Goal: Answer question/provide support

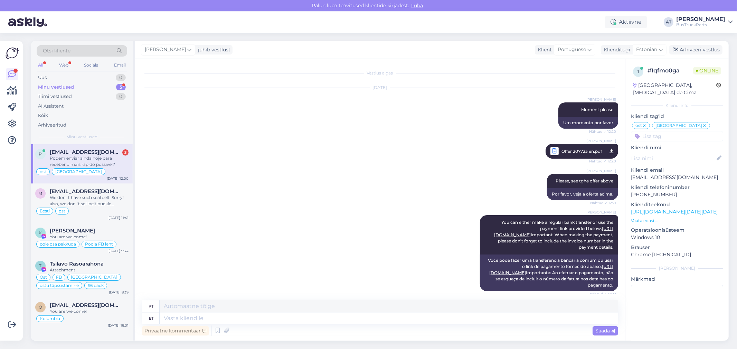
scroll to position [5054, 0]
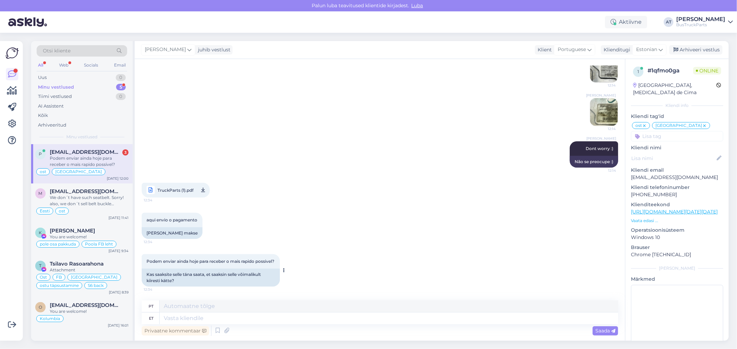
click at [192, 282] on div "Kas saaksite selle täna saata, et saaksin selle võimalikult kiiresti kätte?" at bounding box center [211, 278] width 138 height 18
click at [192, 281] on div "Kas saaksite selle täna saata, et saaksin selle võimalikult kiiresti kätte?" at bounding box center [211, 278] width 138 height 18
drag, startPoint x: 194, startPoint y: 276, endPoint x: 225, endPoint y: 276, distance: 30.7
click at [225, 276] on div "Kas saaksite selle täna saata, et saaksin selle võimalikult kiiresti kätte?" at bounding box center [211, 278] width 138 height 18
click at [233, 282] on div "Kas saaksite selle täna saata, et saaksin selle võimalikult kiiresti kätte?" at bounding box center [211, 278] width 138 height 18
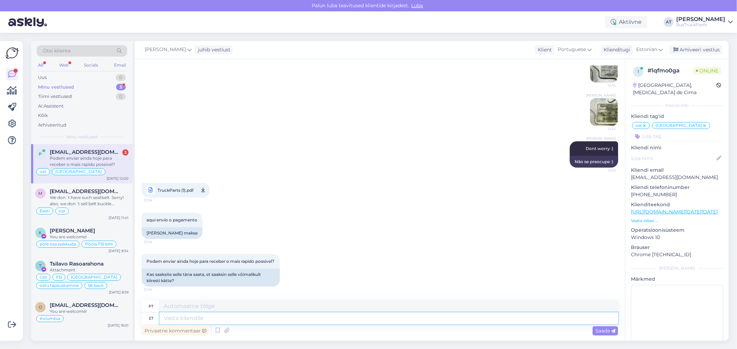
click at [299, 319] on textarea at bounding box center [389, 319] width 458 height 12
paste textarea "9680513076"
type textarea "DHL tracking number 9680513076"
click at [610, 330] on span "Saada" at bounding box center [605, 331] width 20 height 6
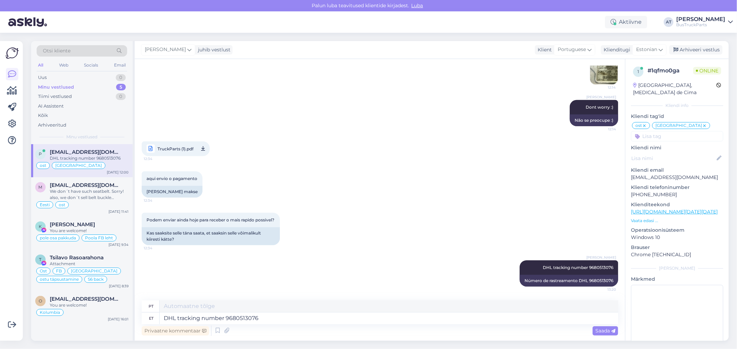
scroll to position [5096, 0]
click at [227, 332] on icon at bounding box center [227, 331] width 10 height 10
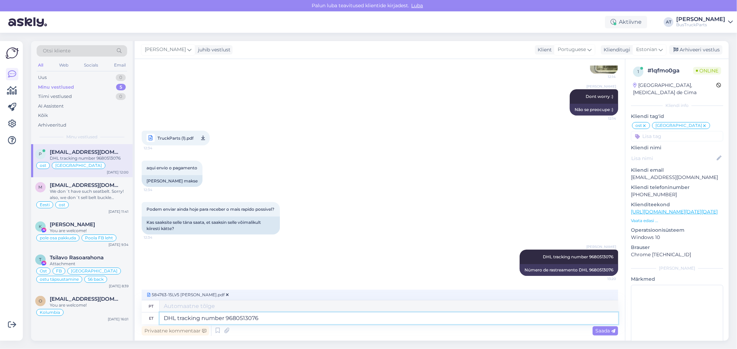
click at [339, 319] on textarea "DHL tracking number 9680513076" at bounding box center [389, 319] width 458 height 12
type textarea "---and final invoice :)"
click at [603, 333] on span "Saada" at bounding box center [605, 331] width 20 height 6
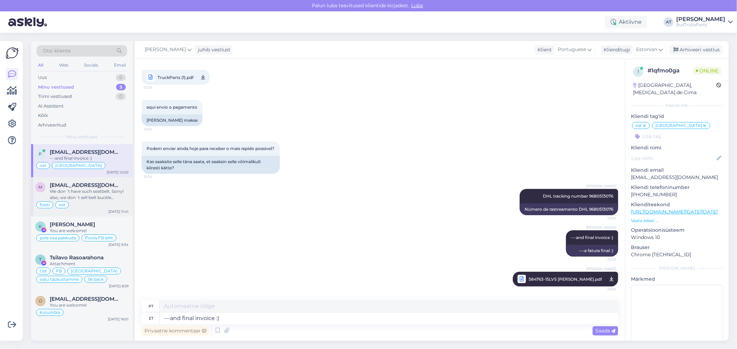
click at [108, 186] on span "[EMAIL_ADDRESS][DOMAIN_NAME]" at bounding box center [86, 185] width 72 height 6
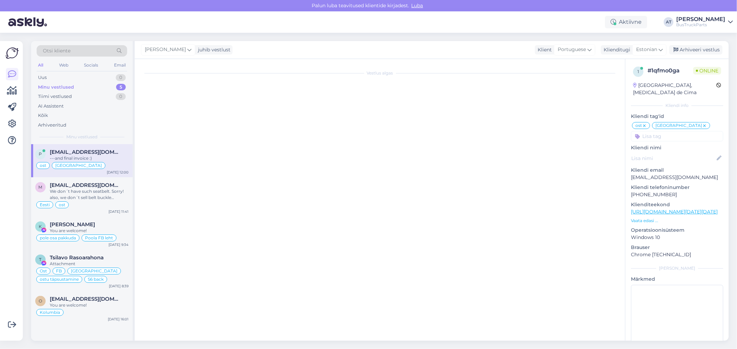
scroll to position [2731, 0]
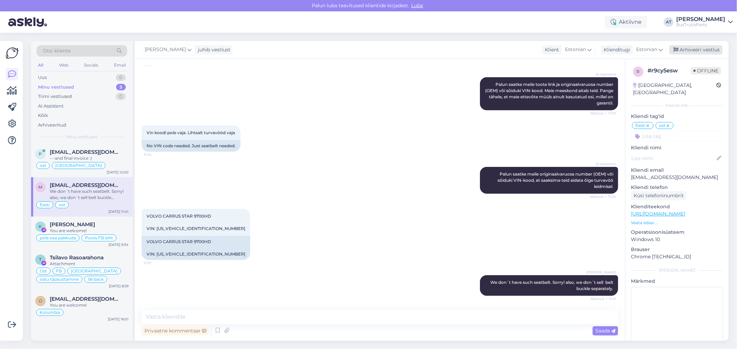
click at [687, 52] on div "Arhiveeri vestlus" at bounding box center [695, 49] width 53 height 9
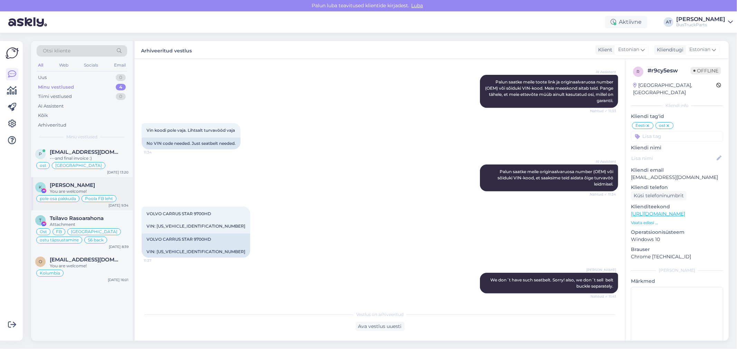
click at [102, 183] on div "[PERSON_NAME]" at bounding box center [89, 185] width 79 height 6
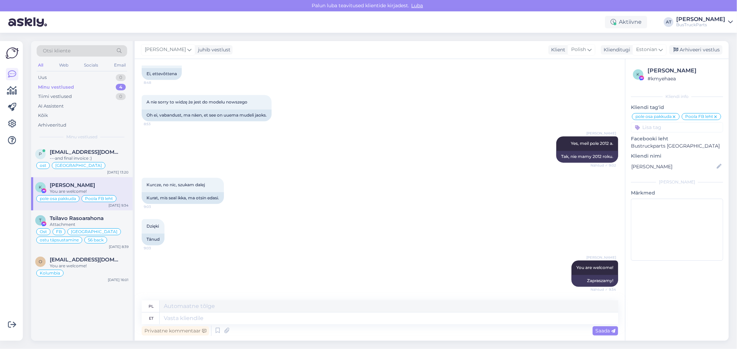
scroll to position [1311, 0]
click at [697, 50] on div "Arhiveeri vestlus" at bounding box center [695, 49] width 53 height 9
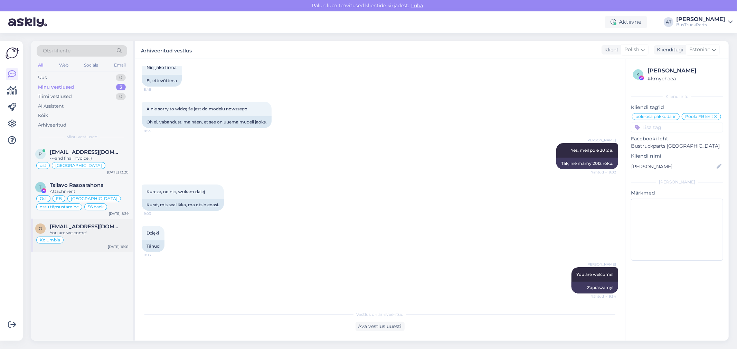
click at [95, 222] on div "o [EMAIL_ADDRESS][DOMAIN_NAME] You are welcome! Kolumbia [DATE] 16:01" at bounding box center [82, 235] width 102 height 33
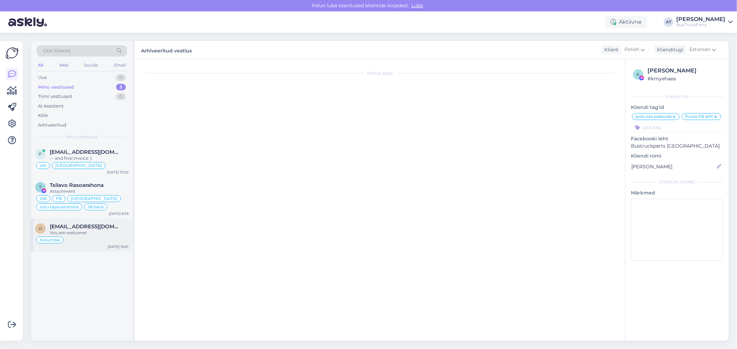
scroll to position [1179, 0]
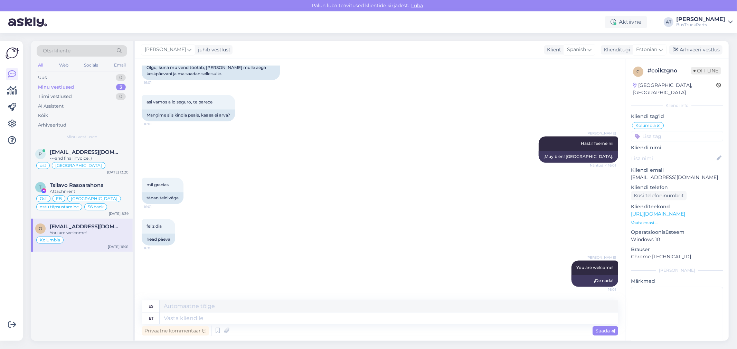
click at [437, 192] on div "mil gracias 16:01 tänan teid väga" at bounding box center [380, 190] width 476 height 41
click at [98, 186] on span "Tsilavo Rasoarahona" at bounding box center [77, 185] width 54 height 6
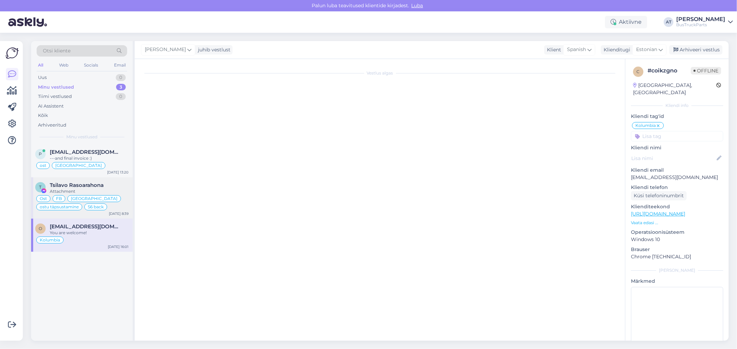
scroll to position [3234, 0]
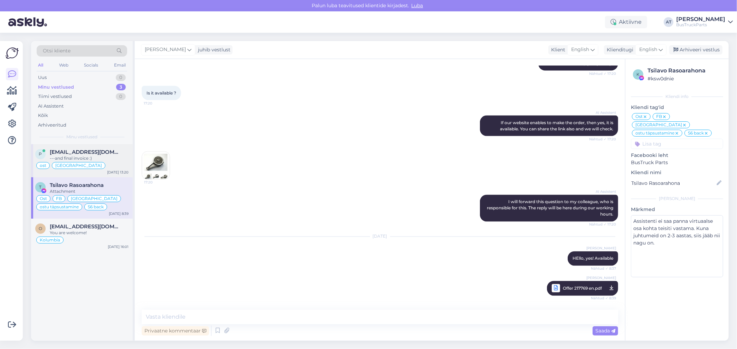
click at [107, 146] on div "p [EMAIL_ADDRESS][DOMAIN_NAME] ---and final invoice :) ost [GEOGRAPHIC_DATA] [D…" at bounding box center [82, 160] width 102 height 33
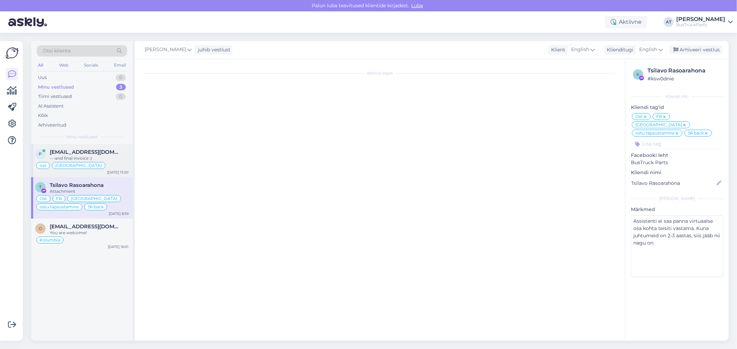
scroll to position [4743, 0]
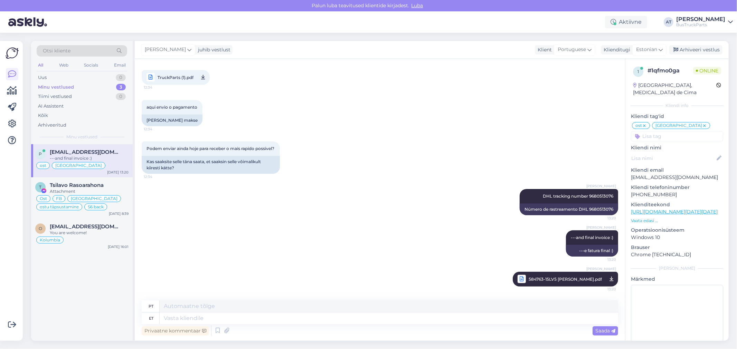
click at [458, 208] on div "[PERSON_NAME] DHL tracking number 9680513076 13:20 Número de rastreamento DHL 9…" at bounding box center [380, 202] width 476 height 41
